Goal: Task Accomplishment & Management: Use online tool/utility

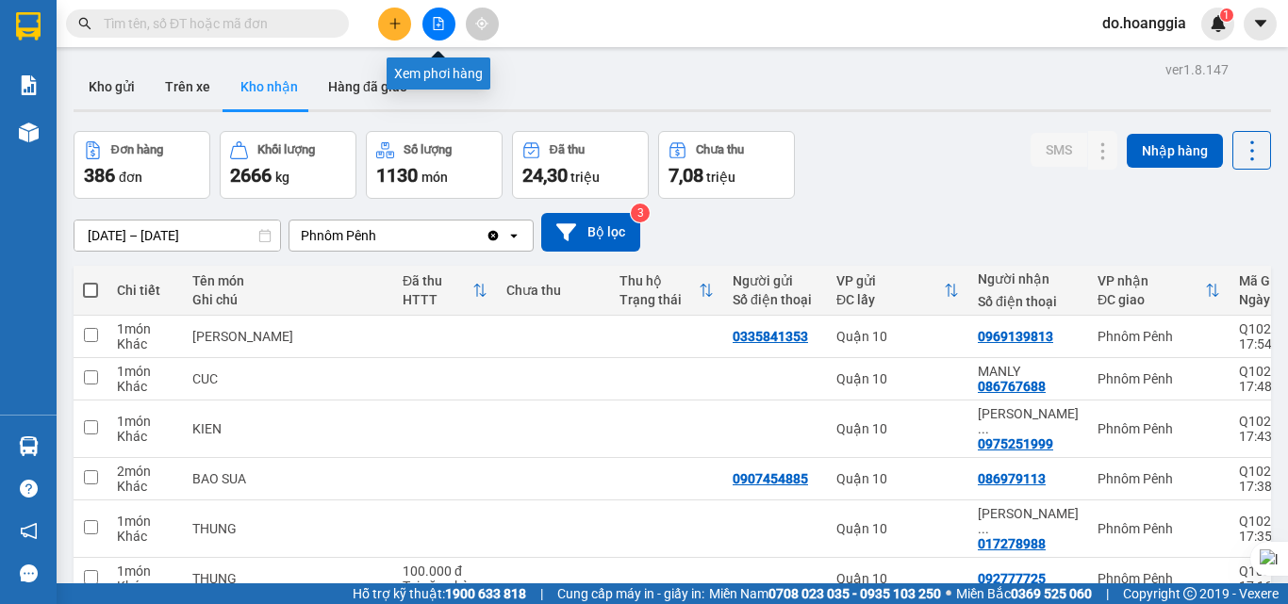
click at [446, 20] on button at bounding box center [438, 24] width 33 height 33
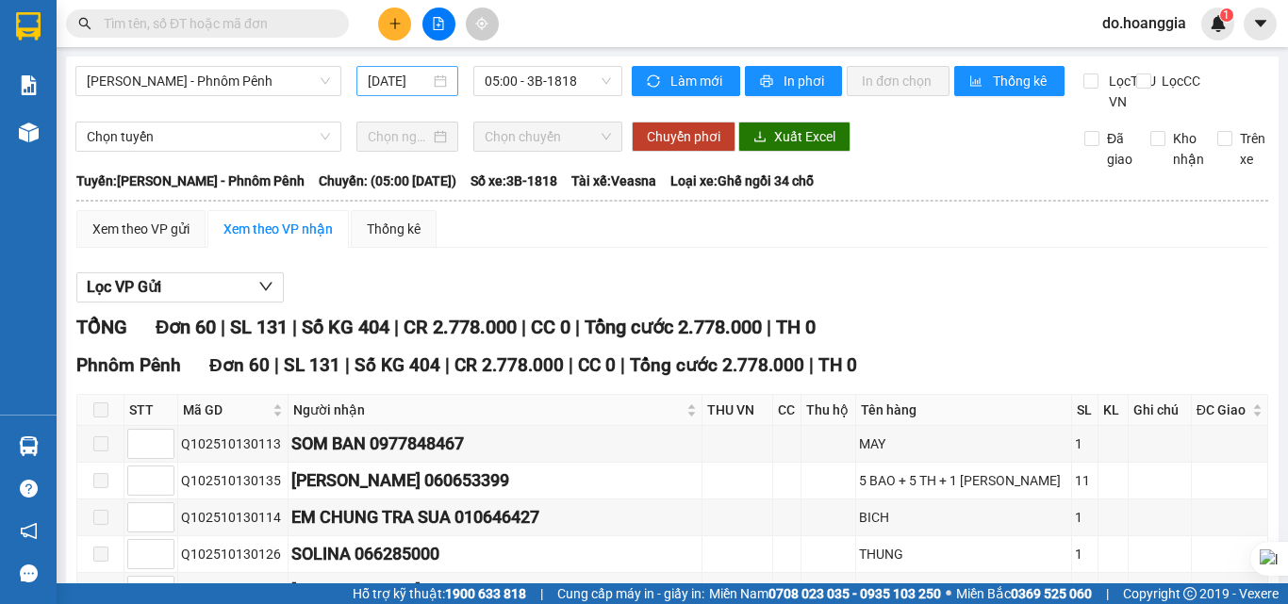
click at [395, 76] on input "[DATE]" at bounding box center [399, 81] width 62 height 21
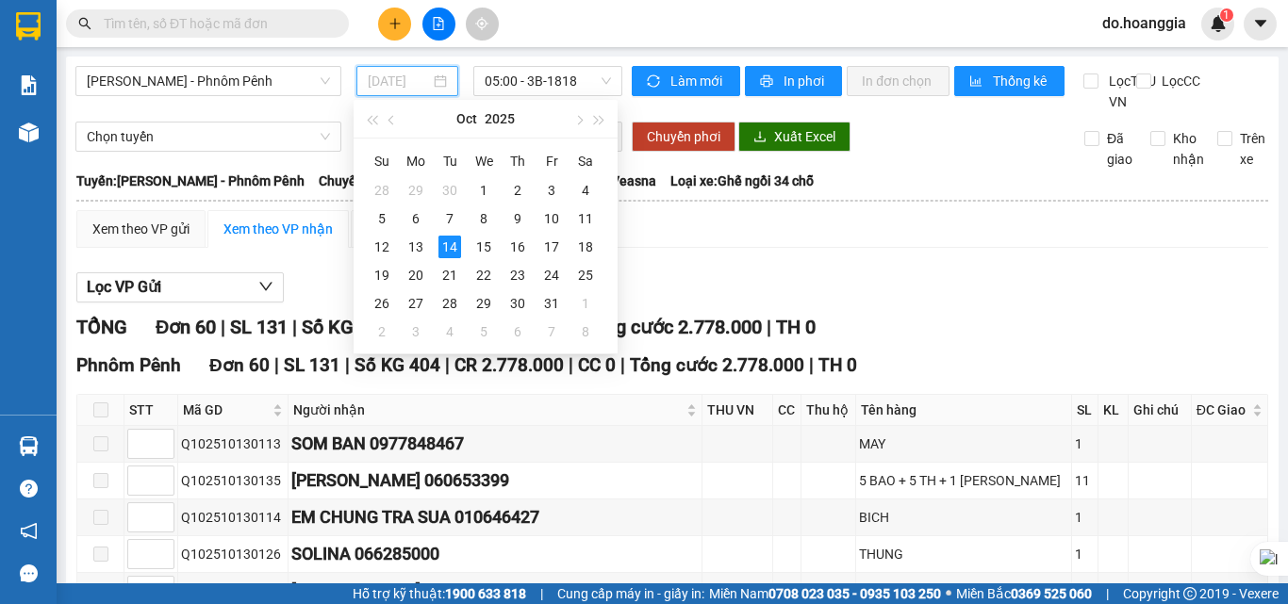
type input "[DATE]"
click at [562, 74] on span "05:00 - 3B-1818" at bounding box center [548, 81] width 126 height 28
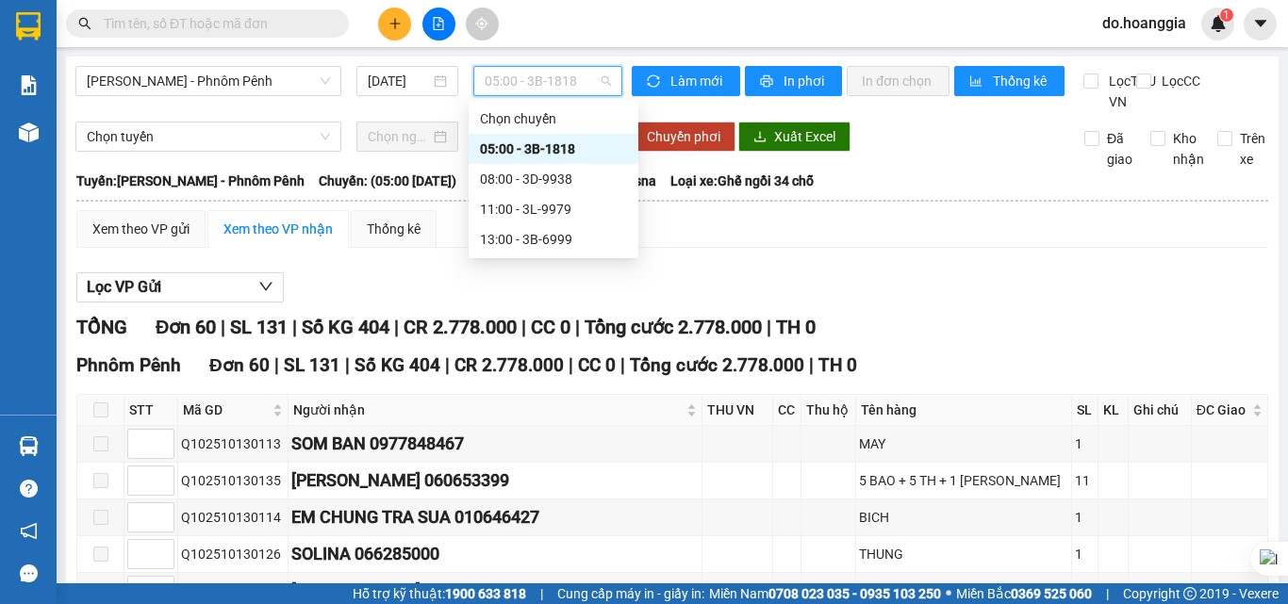
click at [564, 147] on div "05:00 - 3B-1818" at bounding box center [553, 149] width 147 height 21
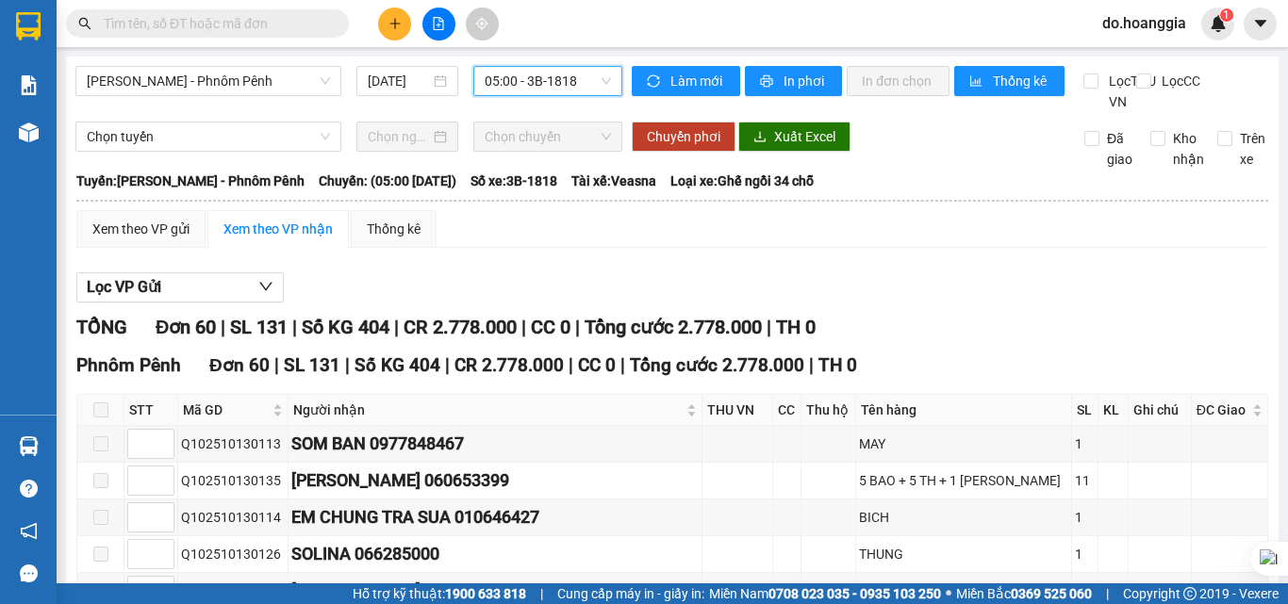
click at [515, 85] on span "05:00 - 3B-1818" at bounding box center [548, 81] width 126 height 28
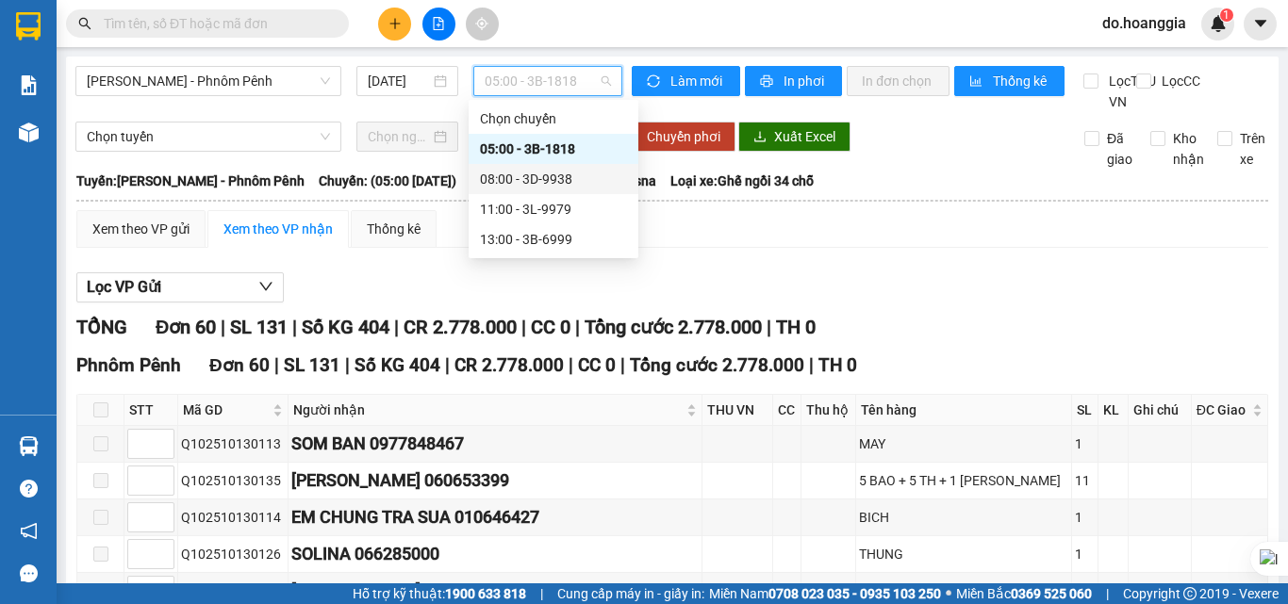
click at [550, 176] on div "08:00 - 3D-9938" at bounding box center [553, 179] width 147 height 21
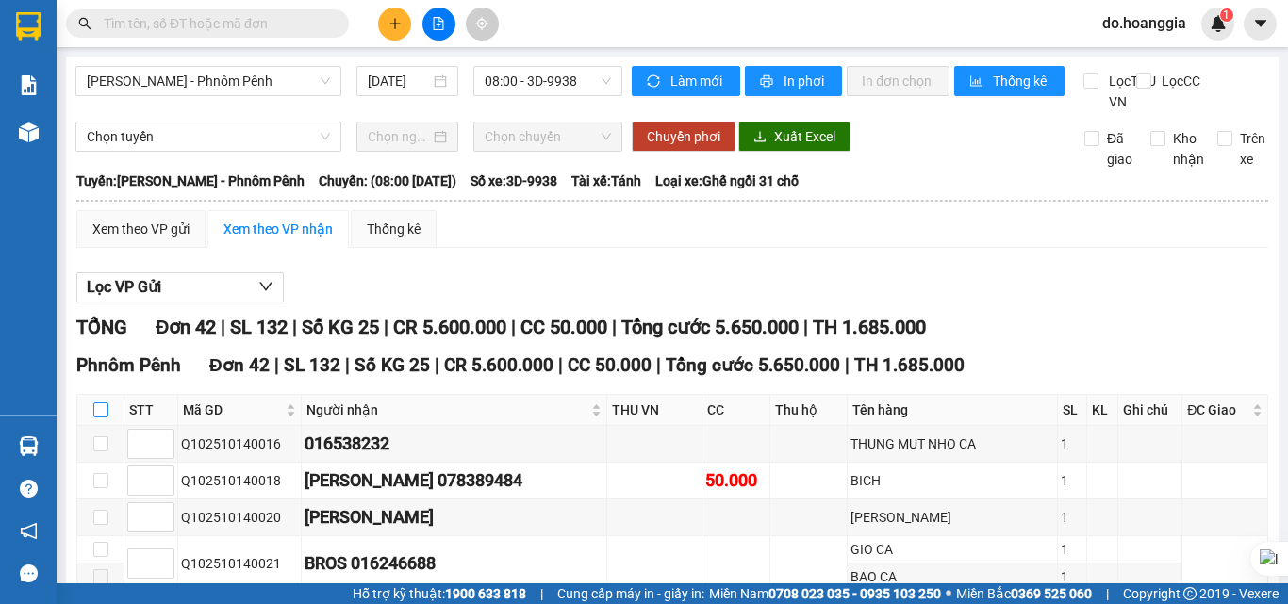
click at [102, 418] on input "checkbox" at bounding box center [100, 410] width 15 height 15
checkbox input "true"
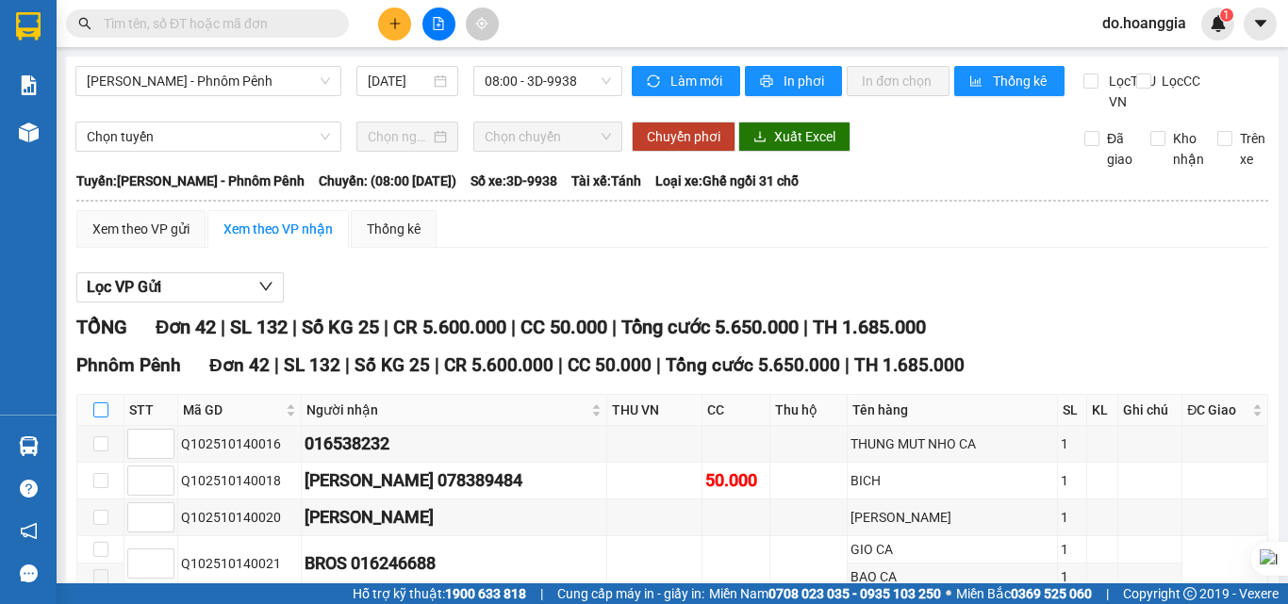
checkbox input "true"
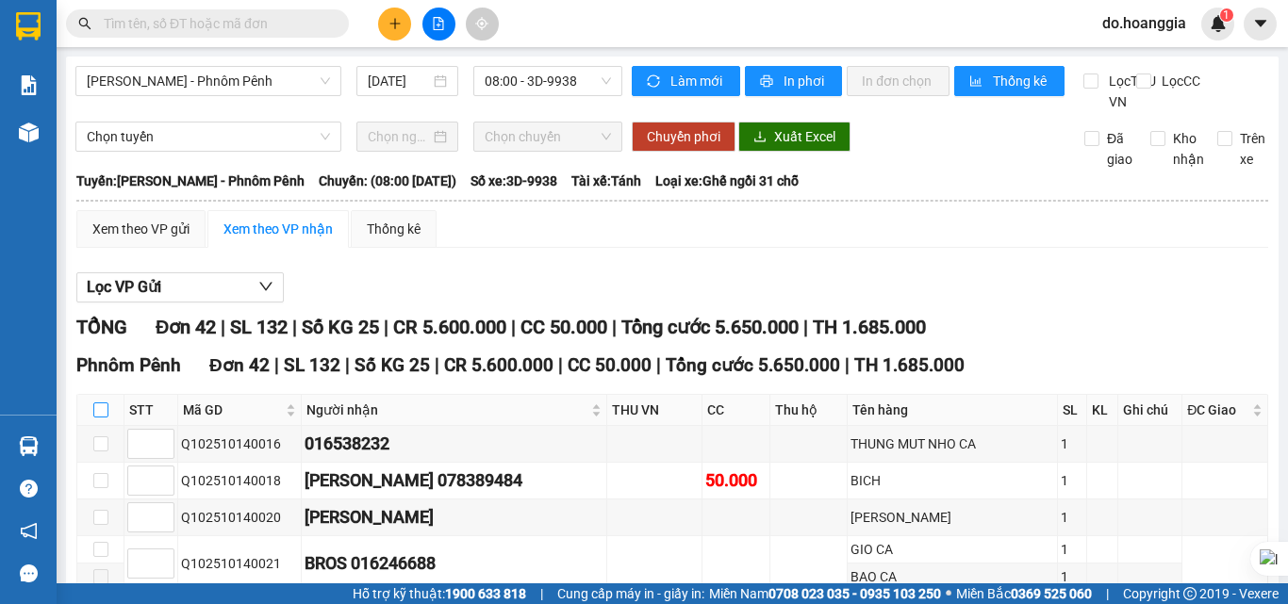
checkbox input "true"
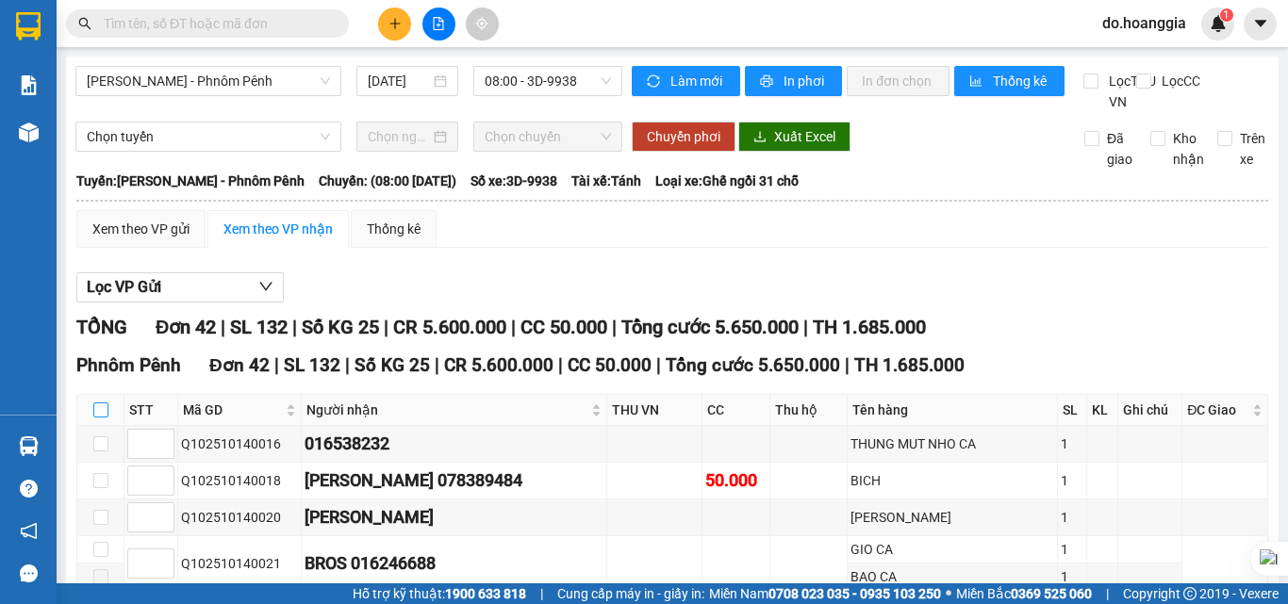
checkbox input "true"
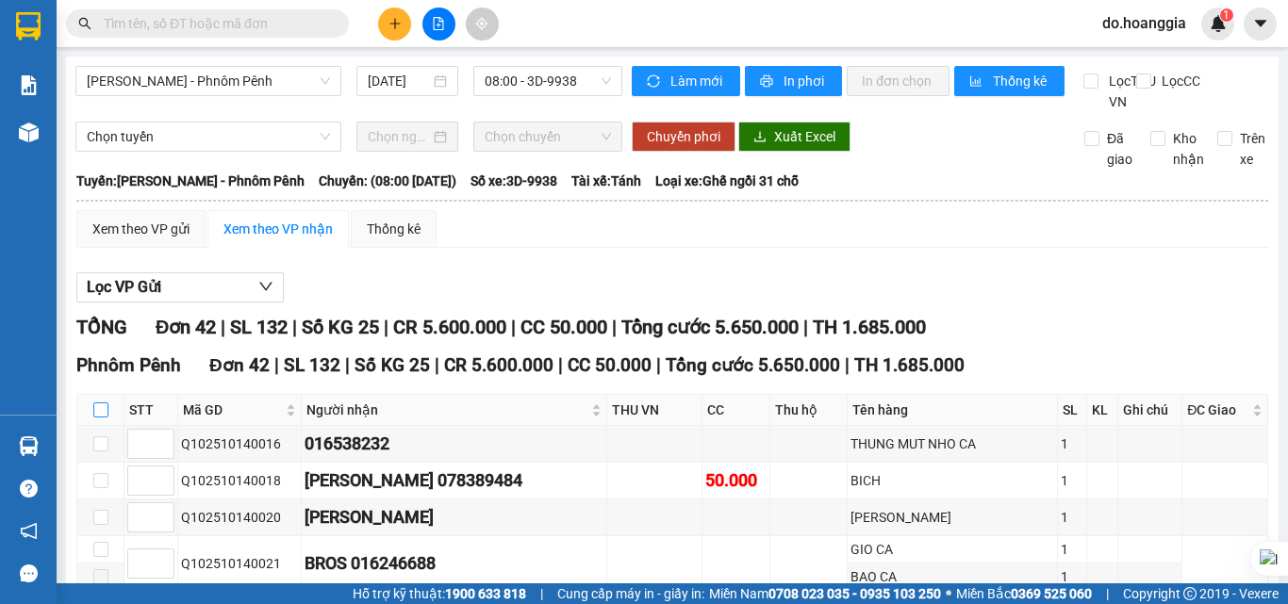
checkbox input "true"
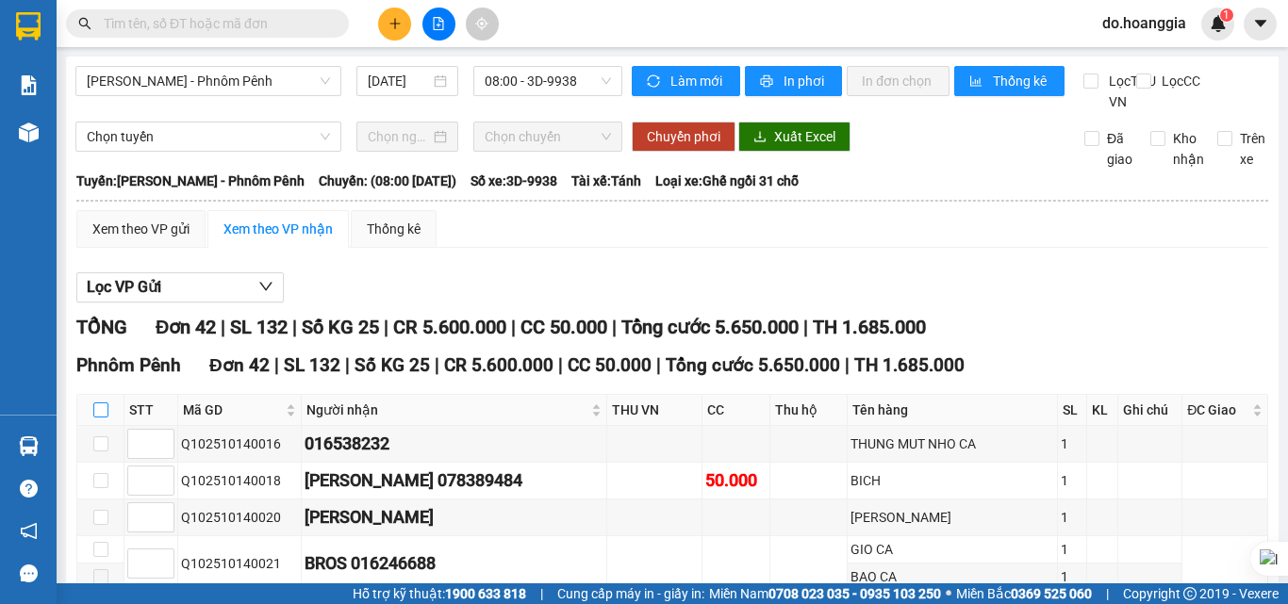
checkbox input "true"
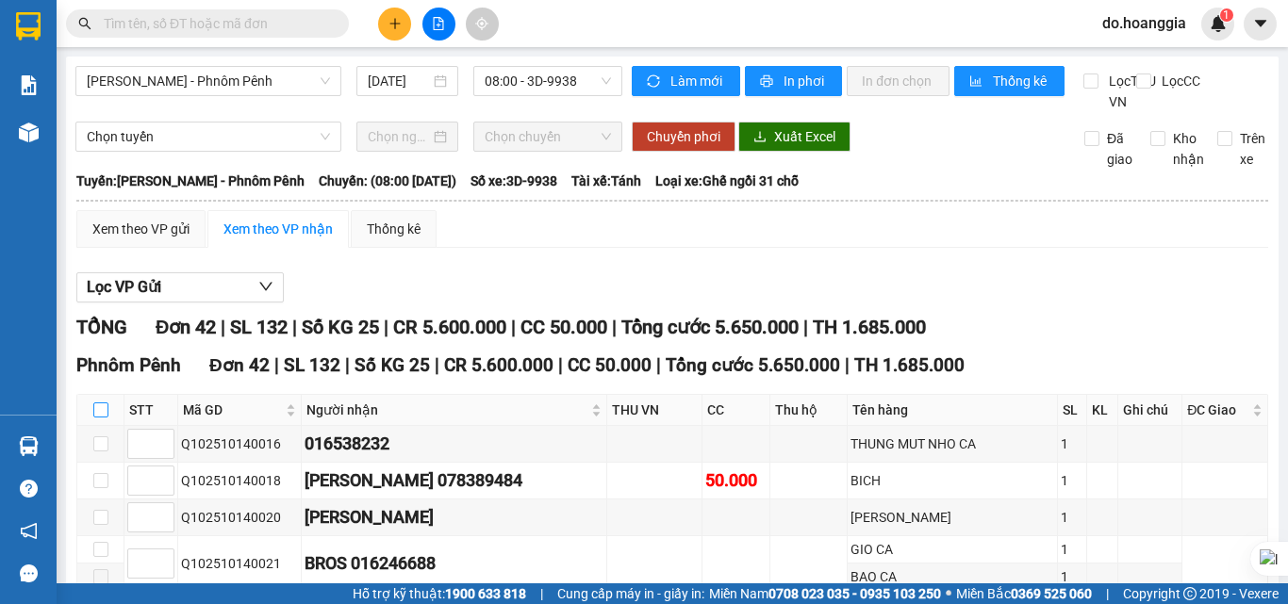
checkbox input "true"
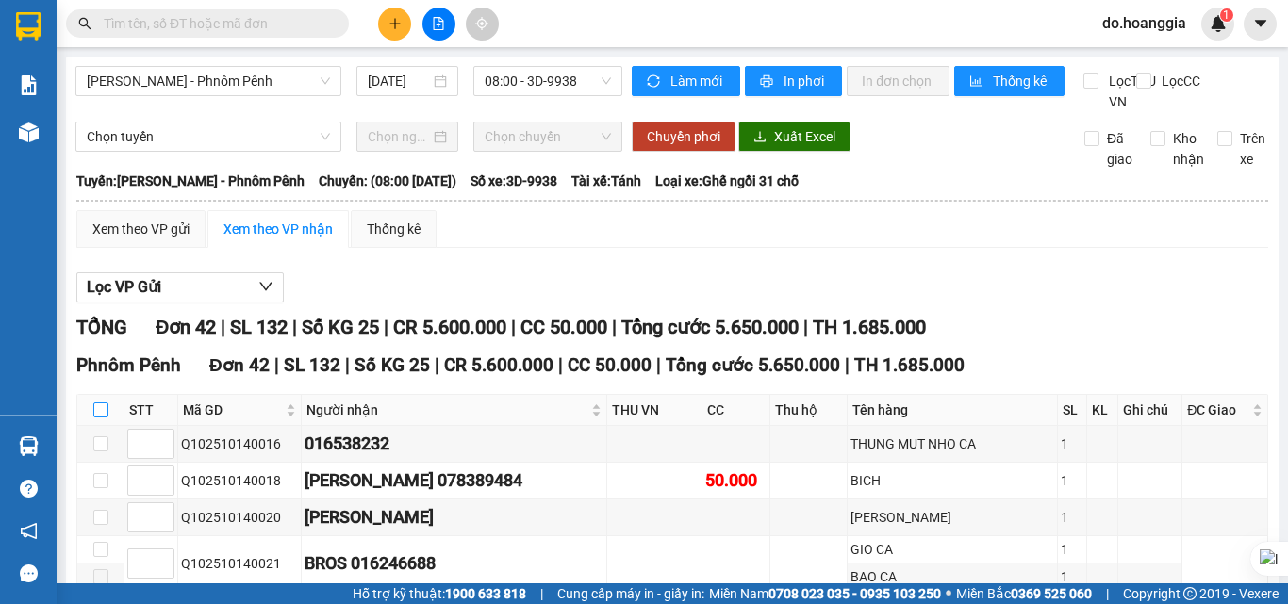
checkbox input "true"
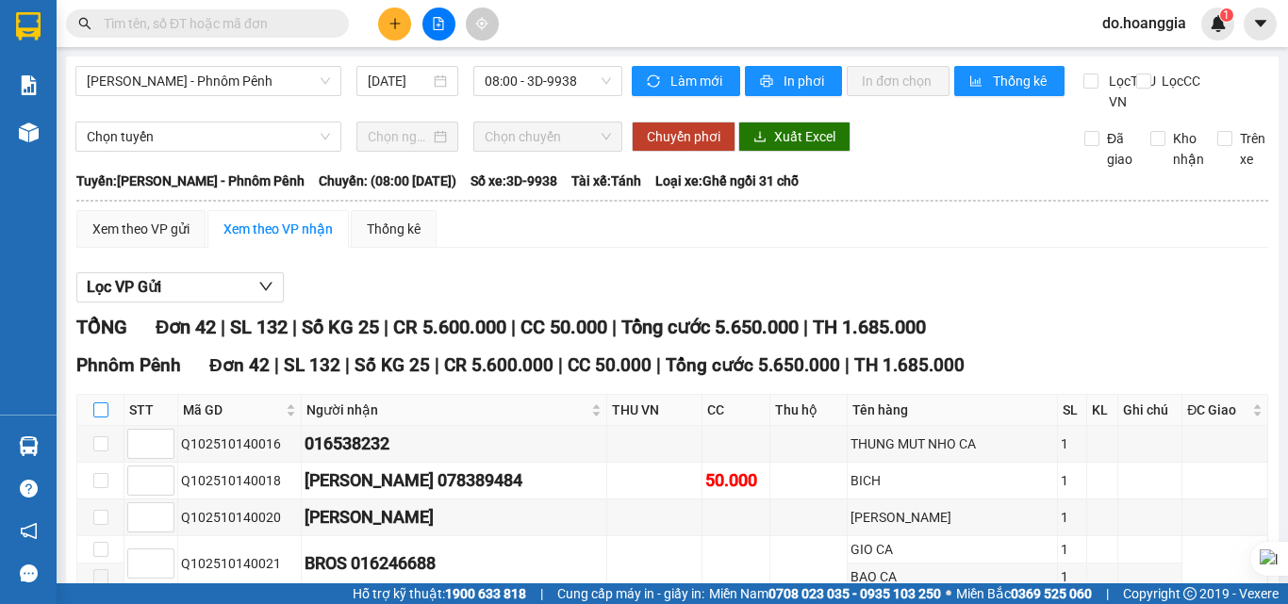
checkbox input "true"
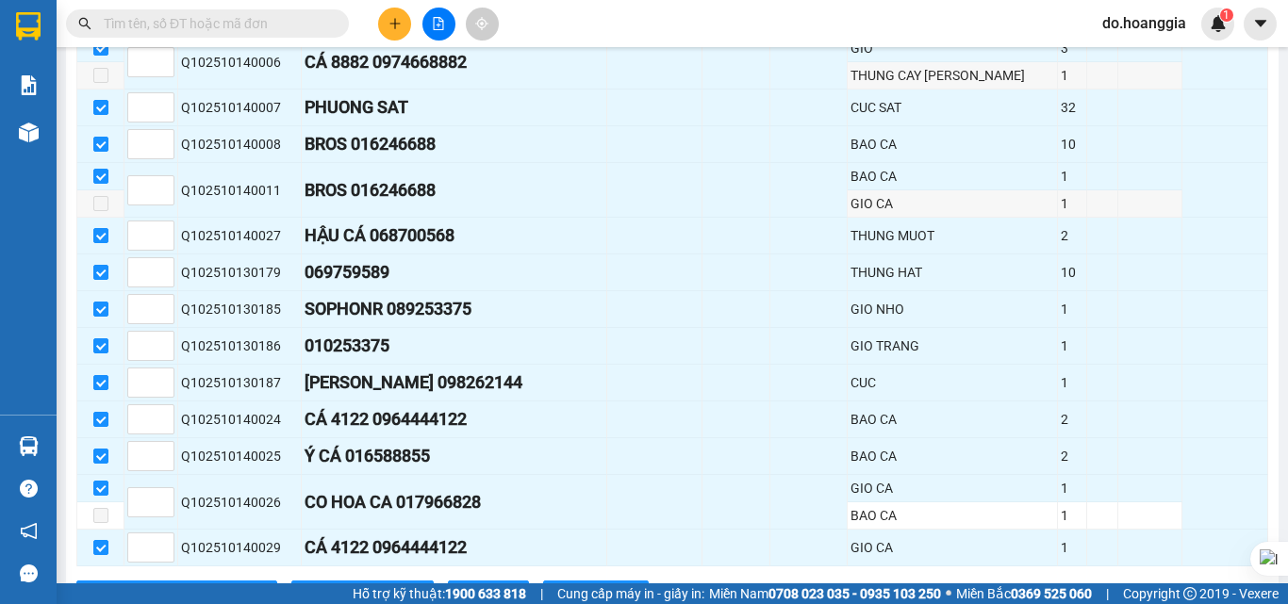
scroll to position [1595, 0]
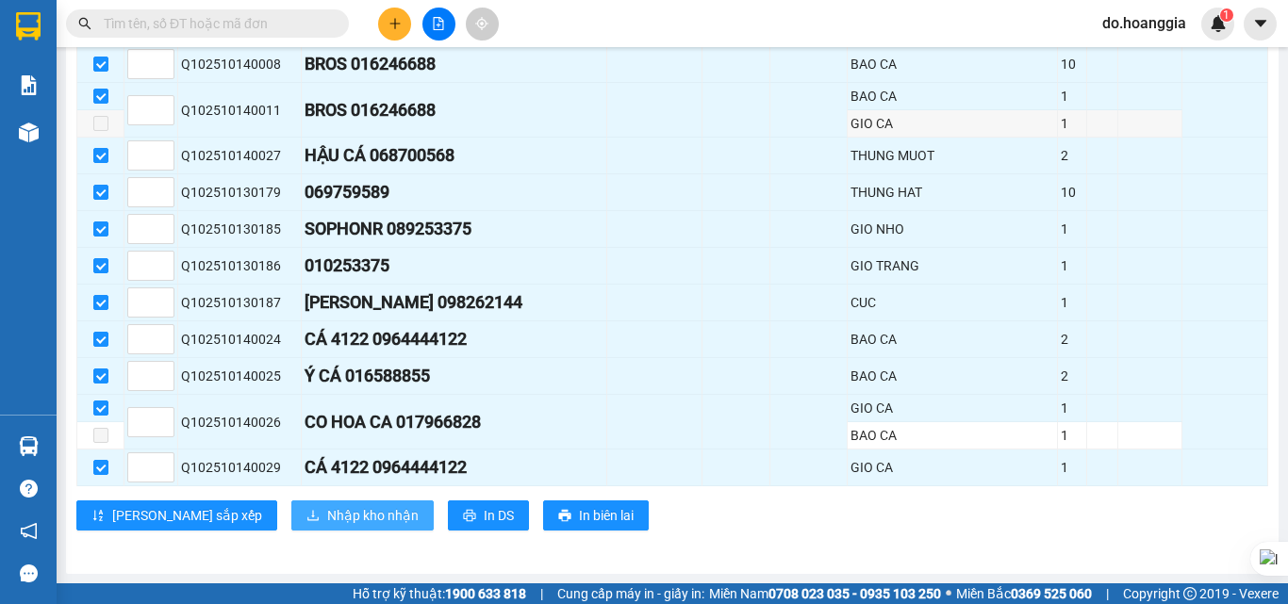
click at [327, 521] on span "Nhập kho nhận" at bounding box center [372, 515] width 91 height 21
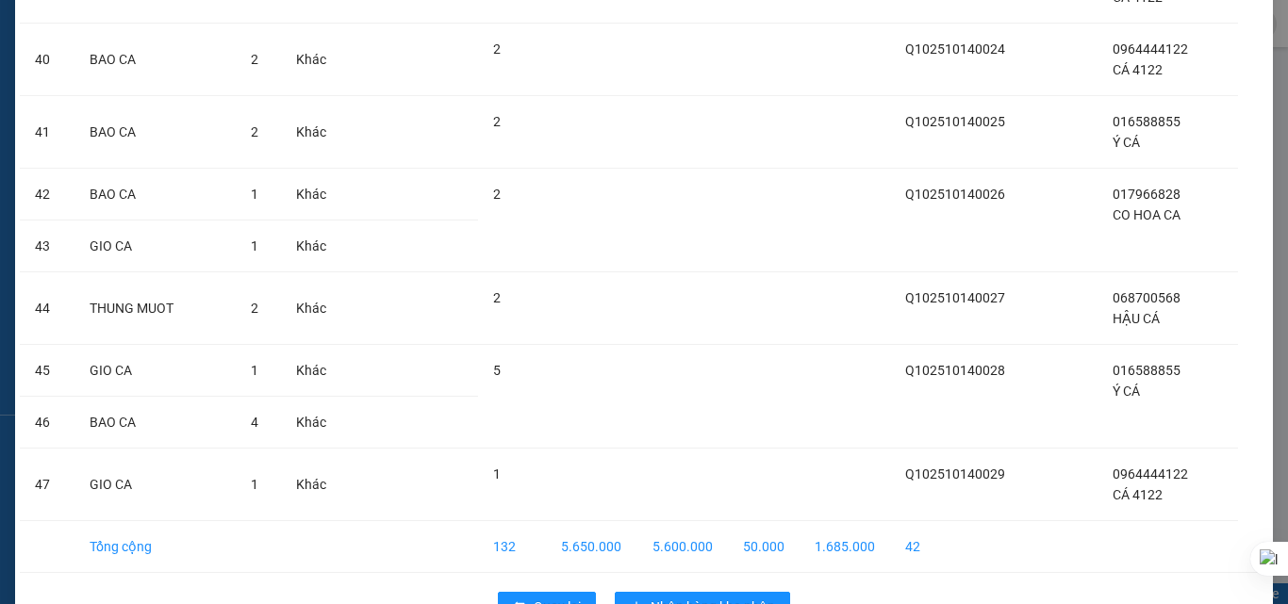
scroll to position [2793, 0]
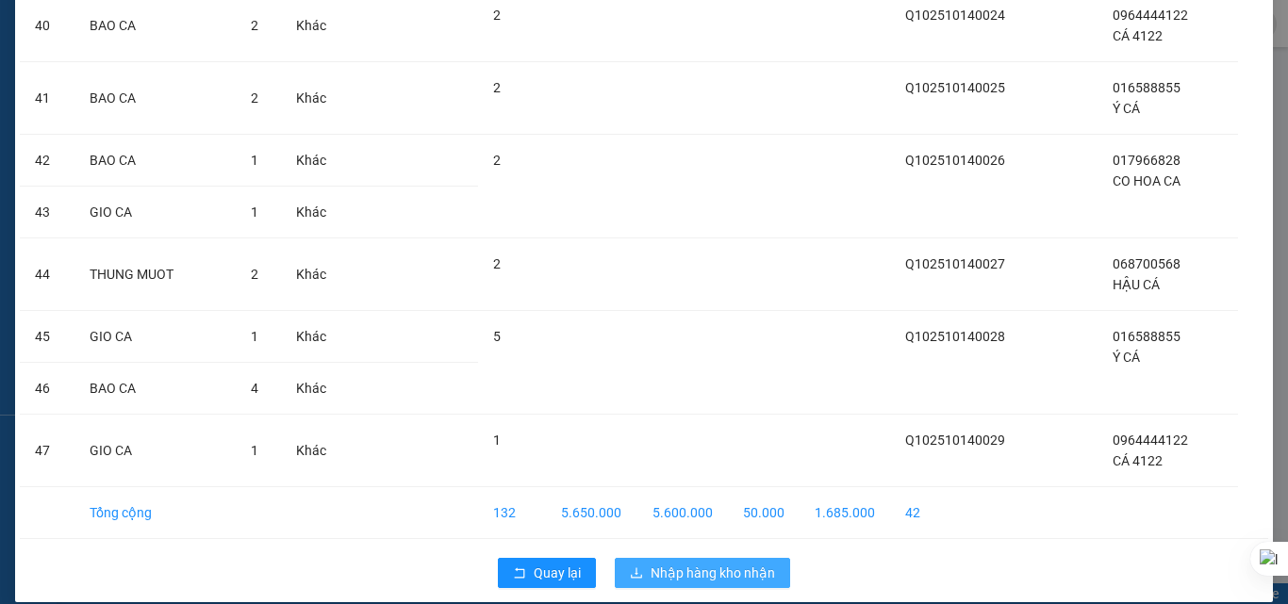
click at [705, 563] on span "Nhập hàng kho nhận" at bounding box center [713, 573] width 124 height 21
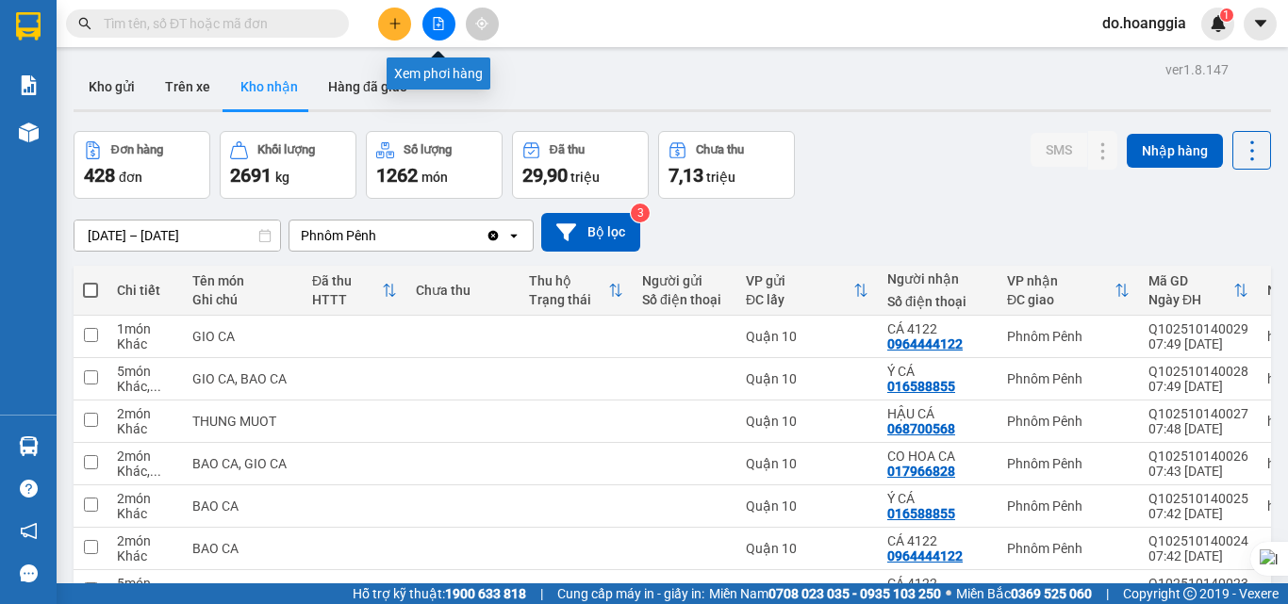
click at [440, 22] on icon "file-add" at bounding box center [439, 23] width 10 height 13
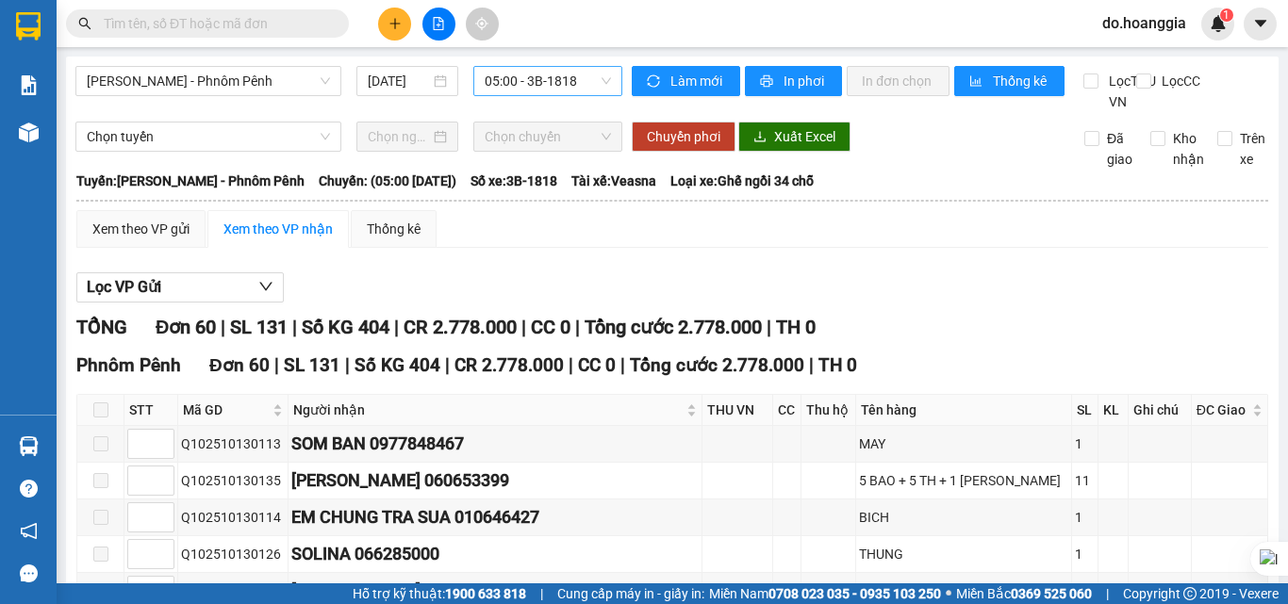
click at [547, 75] on span "05:00 - 3B-1818" at bounding box center [548, 81] width 126 height 28
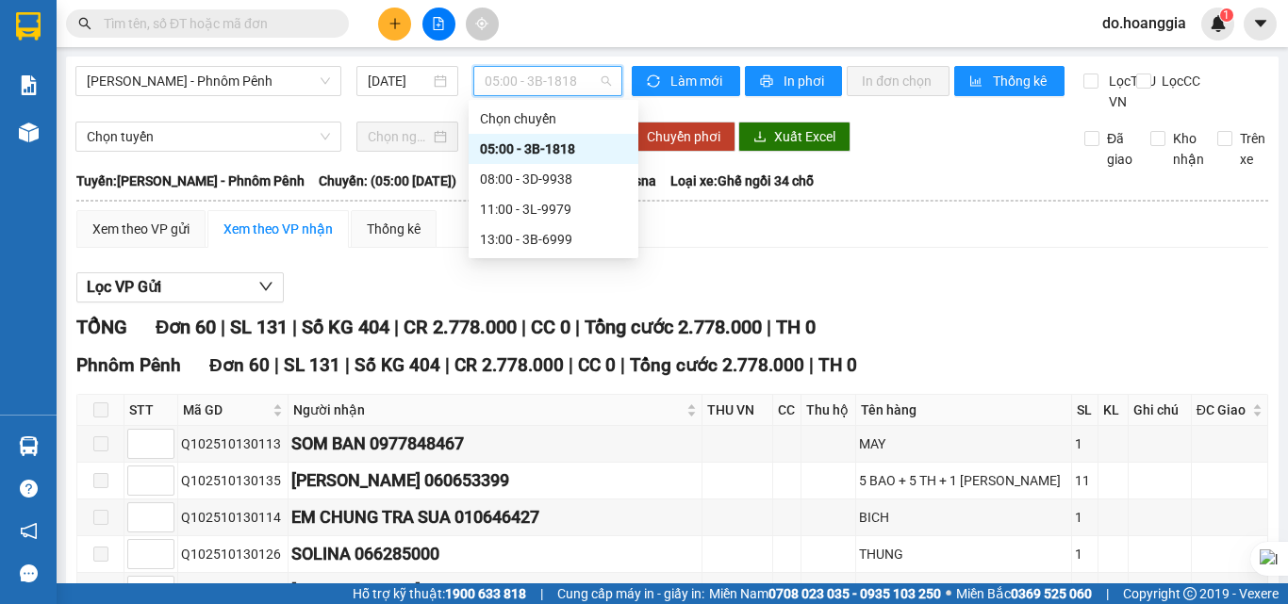
click at [547, 75] on span "05:00 - 3B-1818" at bounding box center [548, 81] width 126 height 28
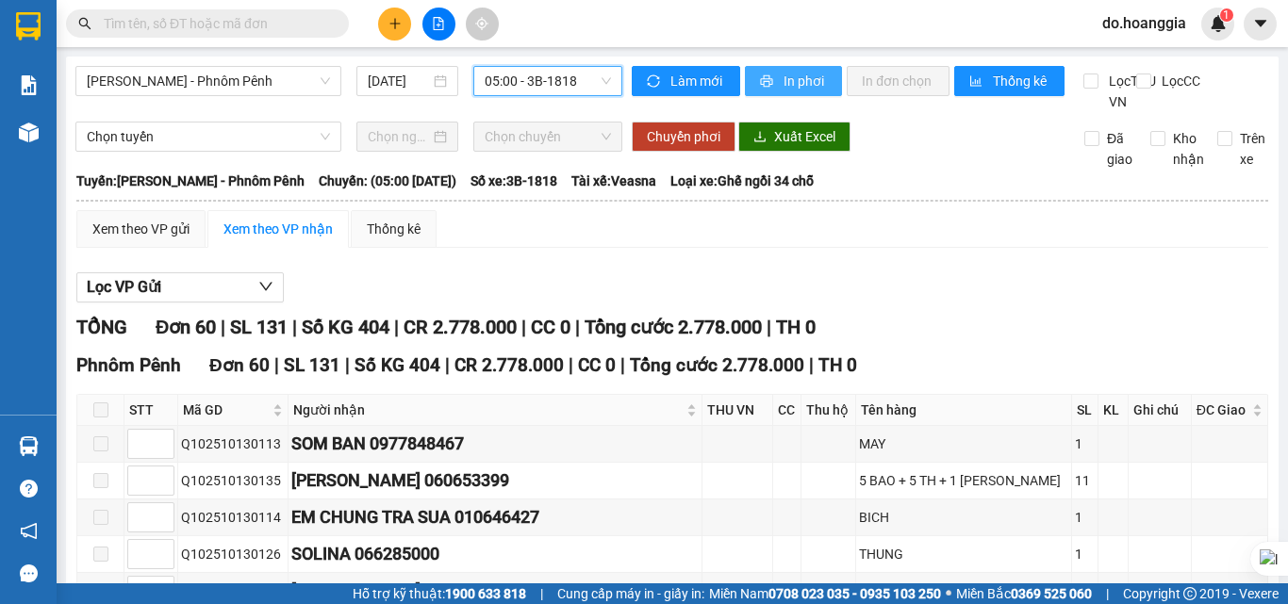
click at [772, 86] on button "In phơi" at bounding box center [793, 81] width 97 height 30
click at [570, 83] on span "05:00 - 3B-1818" at bounding box center [548, 81] width 126 height 28
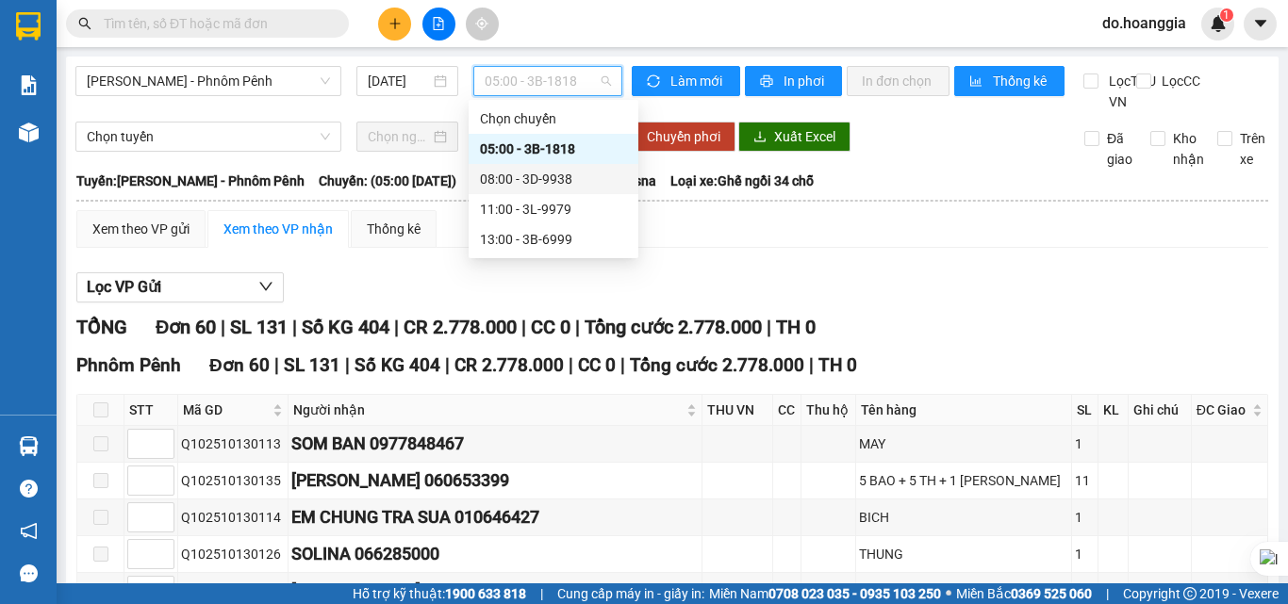
click at [558, 177] on div "08:00 - 3D-9938" at bounding box center [553, 179] width 147 height 21
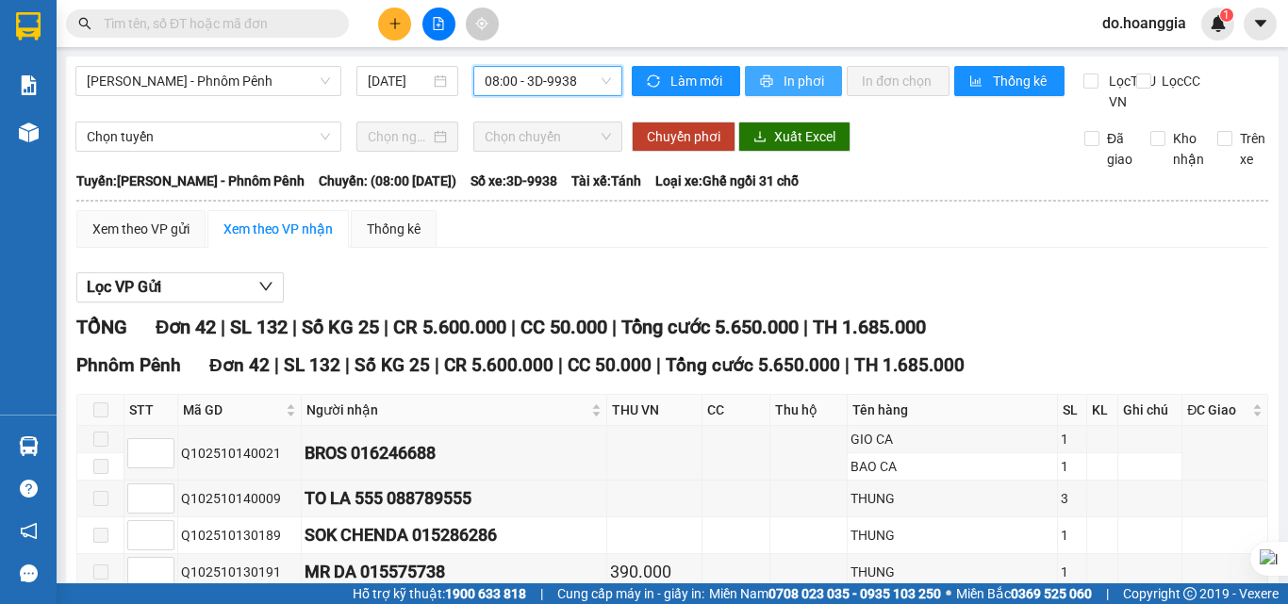
click at [784, 85] on span "In phơi" at bounding box center [805, 81] width 43 height 21
